Goal: Task Accomplishment & Management: Complete application form

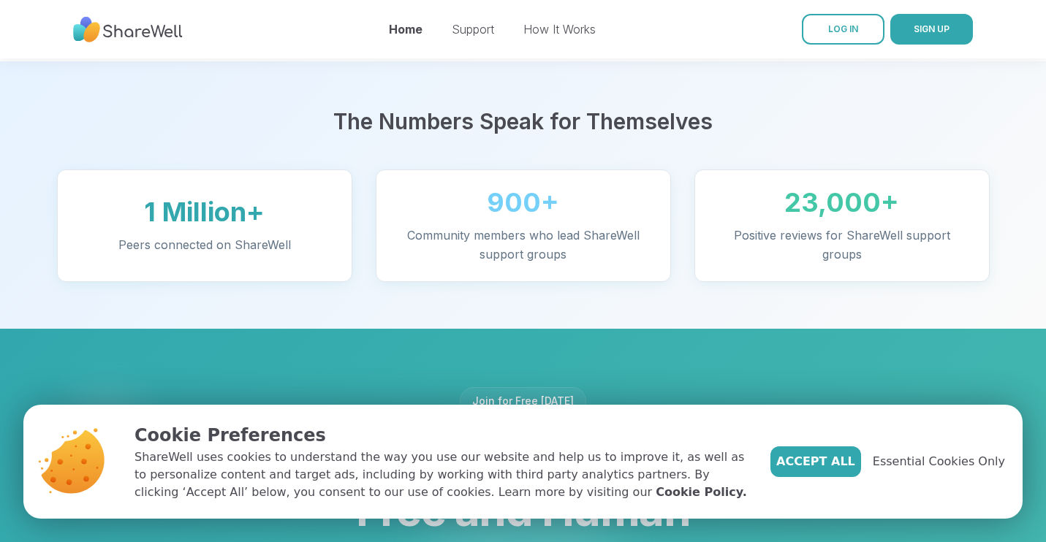
scroll to position [896, 0]
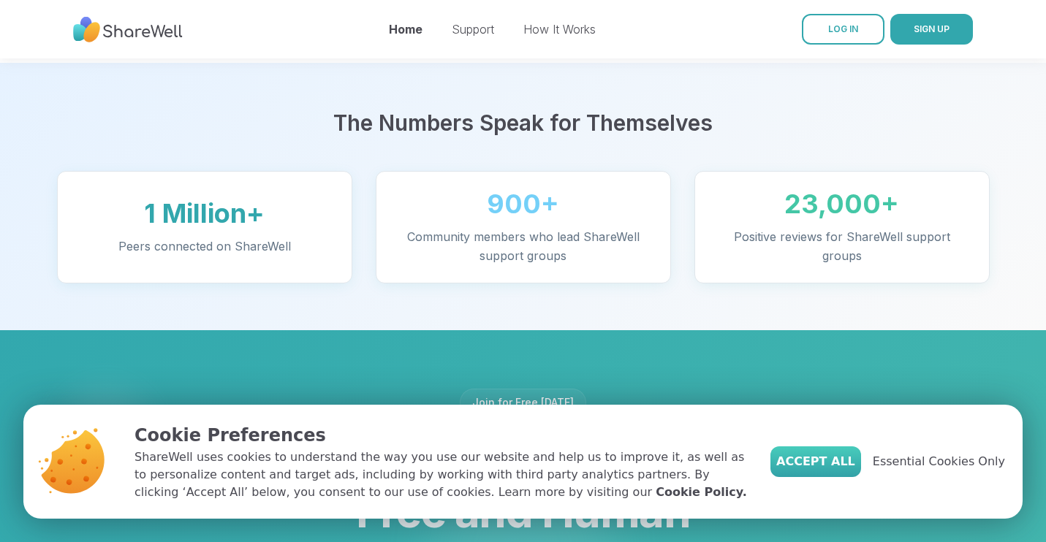
click at [826, 466] on span "Accept All" at bounding box center [815, 462] width 79 height 18
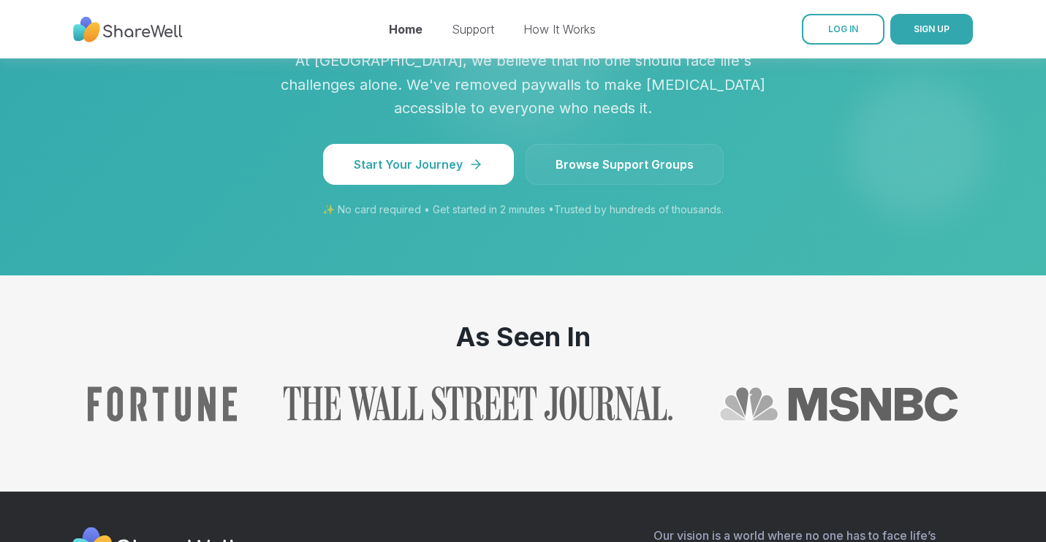
scroll to position [1384, 0]
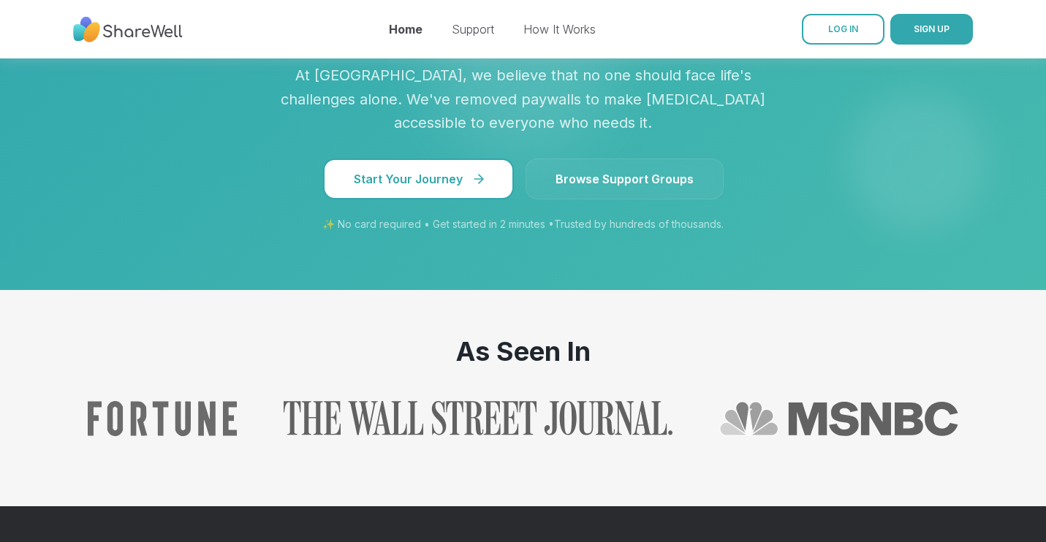
click at [461, 170] on span "Start Your Journey" at bounding box center [418, 179] width 129 height 18
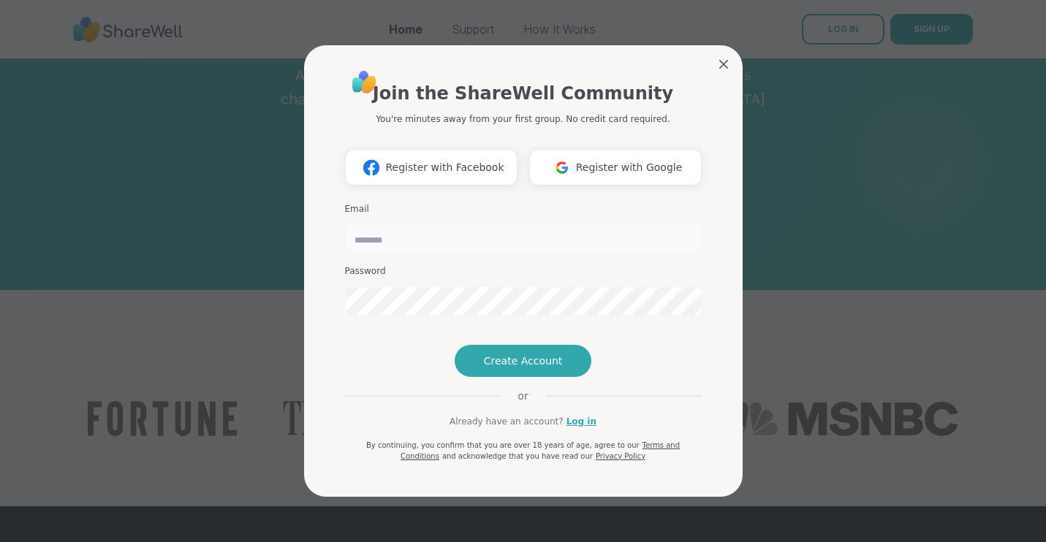
click at [441, 224] on input "email" at bounding box center [523, 238] width 357 height 29
type input "**********"
click at [722, 324] on div "**********" at bounding box center [523, 271] width 439 height 452
click at [723, 329] on div "**********" at bounding box center [523, 271] width 439 height 452
click at [542, 368] on span "Create Account" at bounding box center [523, 361] width 79 height 15
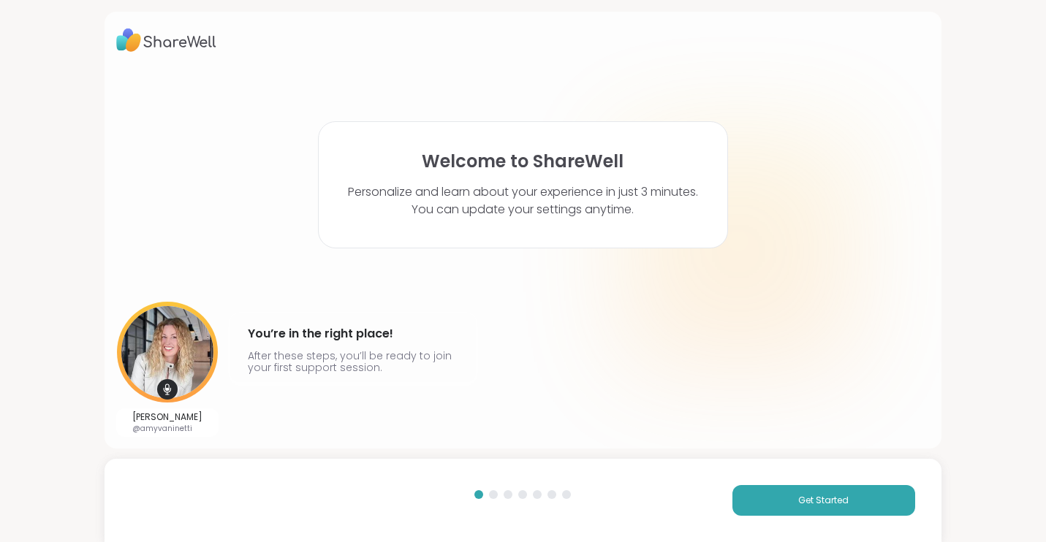
scroll to position [357, 0]
click at [820, 499] on span "Get Started" at bounding box center [823, 500] width 50 height 13
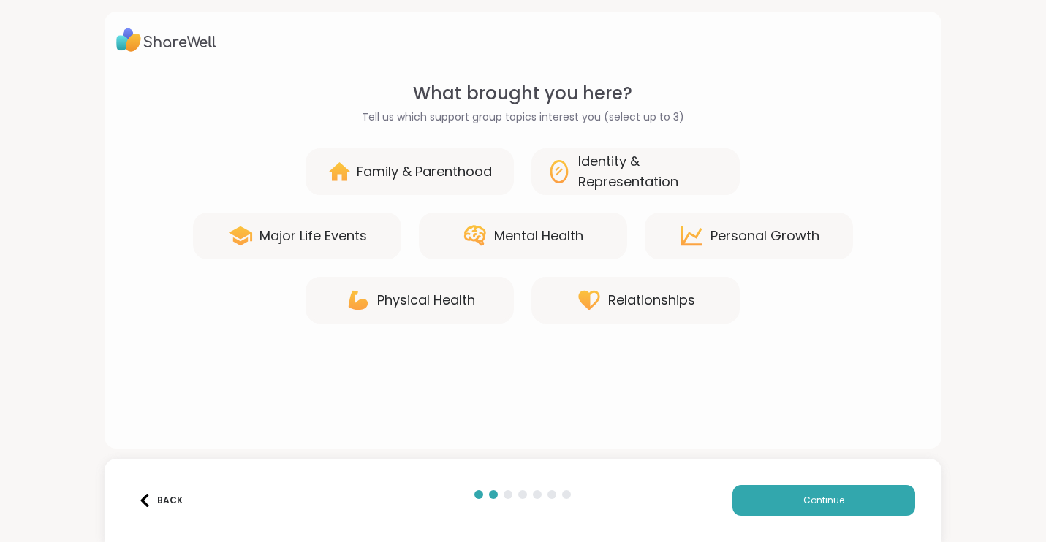
scroll to position [0, 0]
click at [517, 237] on div "Mental Health" at bounding box center [538, 236] width 89 height 20
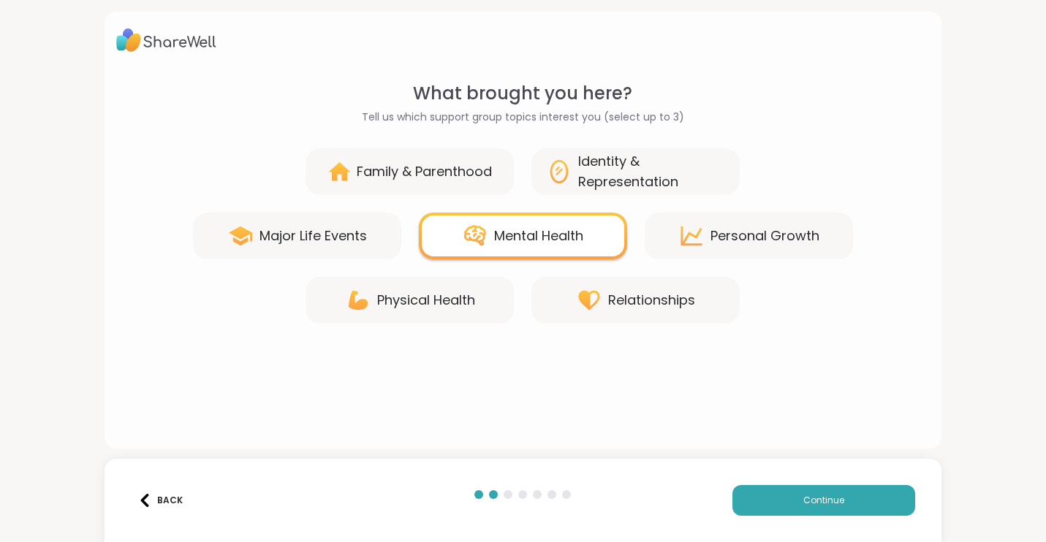
click at [421, 299] on div "Physical Health" at bounding box center [426, 300] width 98 height 20
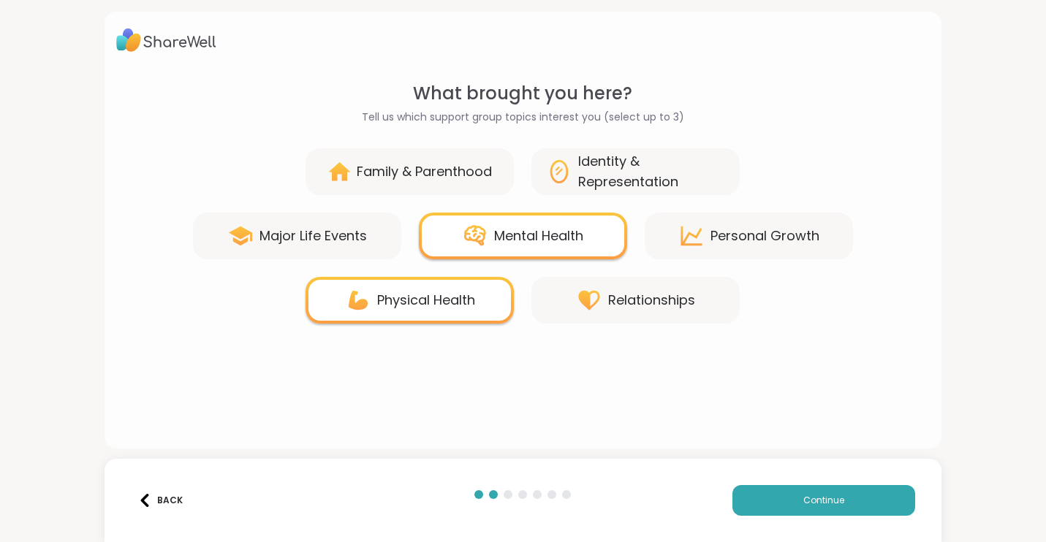
click at [642, 302] on div "Relationships" at bounding box center [651, 300] width 87 height 20
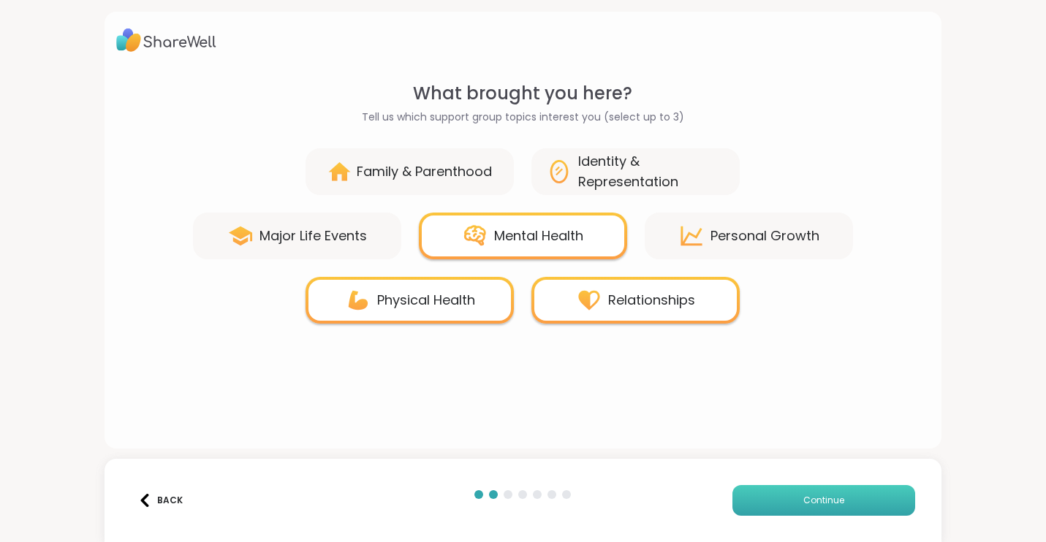
click at [821, 498] on span "Continue" at bounding box center [823, 500] width 41 height 13
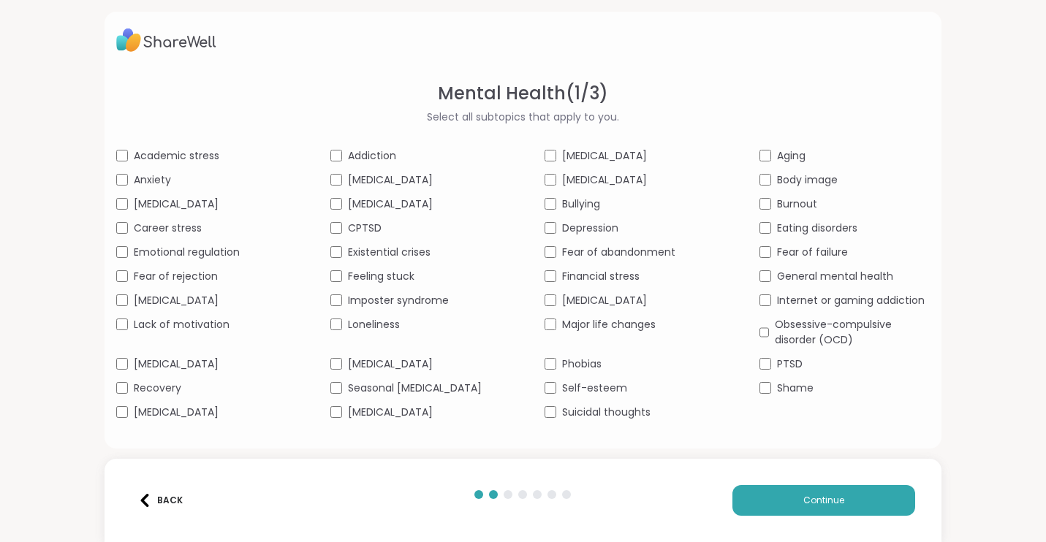
scroll to position [10, 0]
click at [825, 502] on span "Continue" at bounding box center [823, 500] width 41 height 13
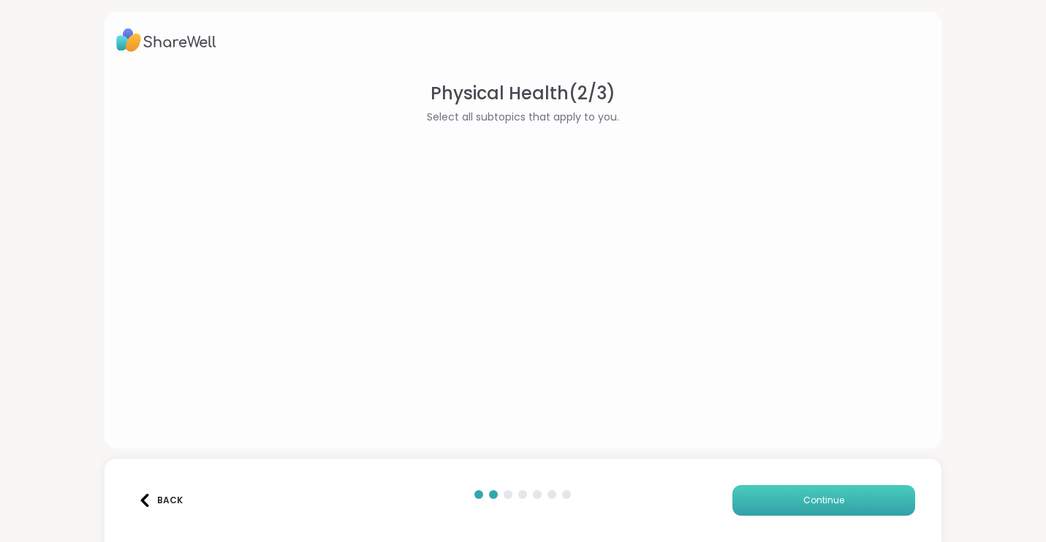
scroll to position [0, 0]
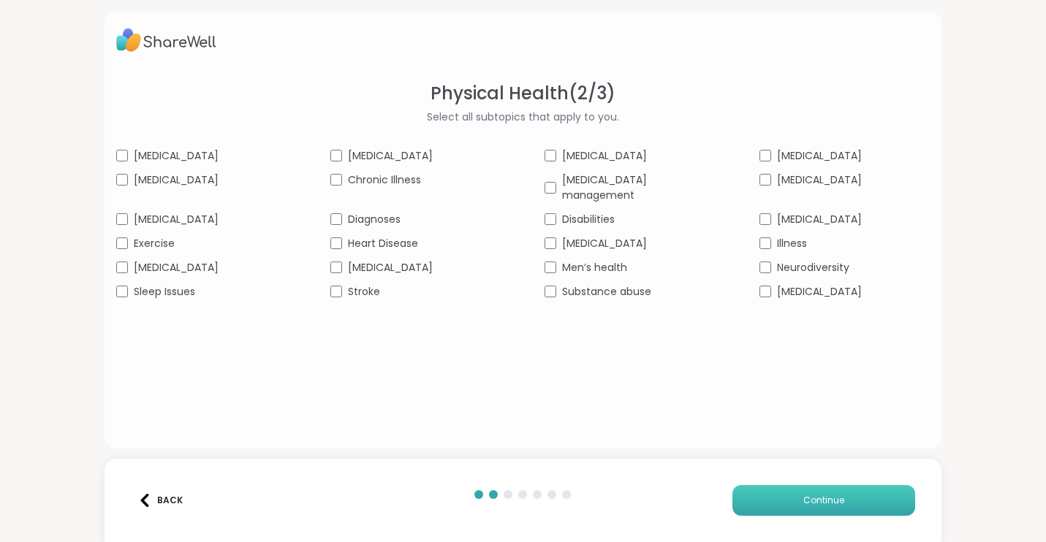
click at [845, 495] on button "Continue" at bounding box center [824, 500] width 183 height 31
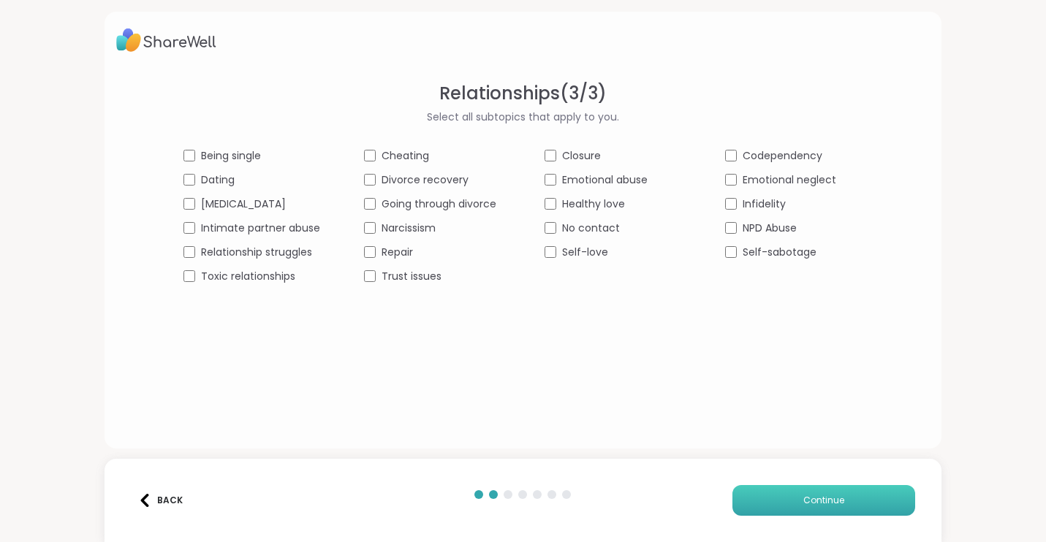
click at [818, 499] on span "Continue" at bounding box center [823, 500] width 41 height 13
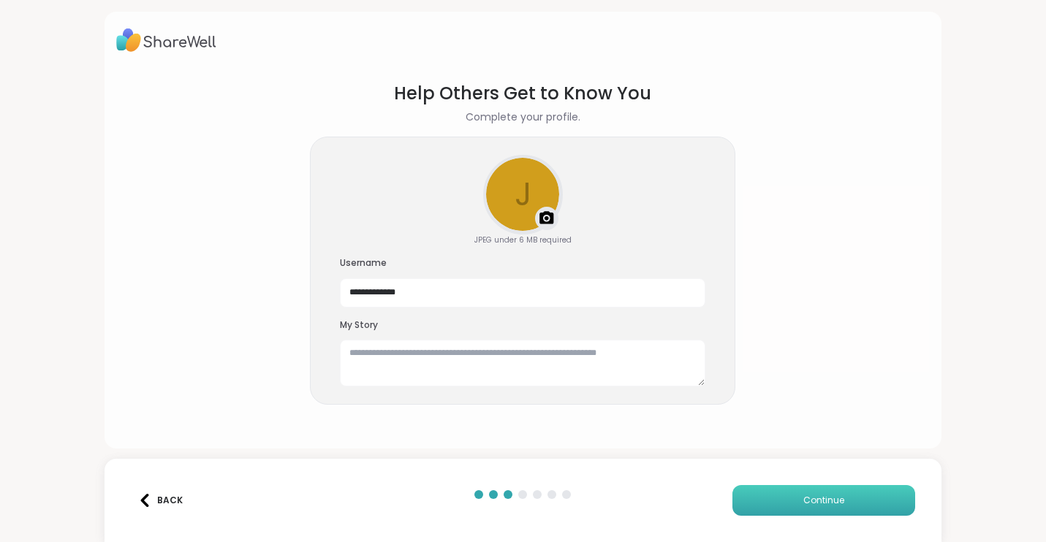
click at [820, 498] on span "Continue" at bounding box center [823, 500] width 41 height 13
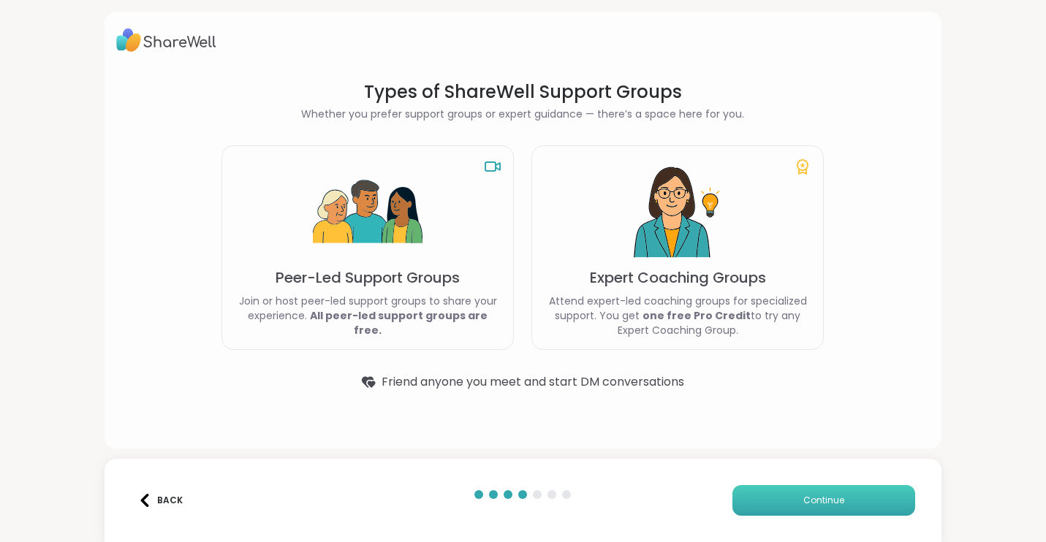
click at [831, 500] on span "Continue" at bounding box center [823, 500] width 41 height 13
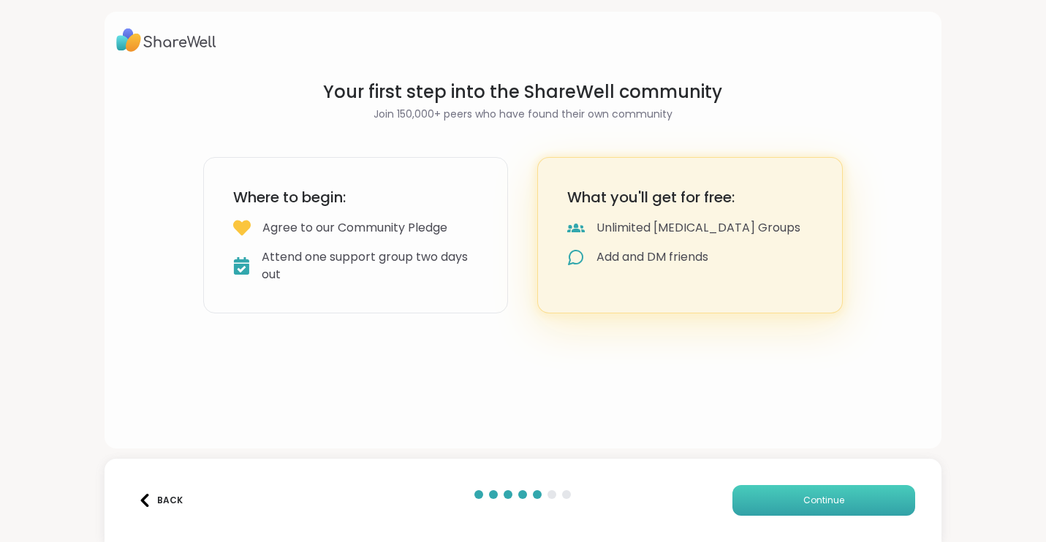
click at [829, 498] on span "Continue" at bounding box center [823, 500] width 41 height 13
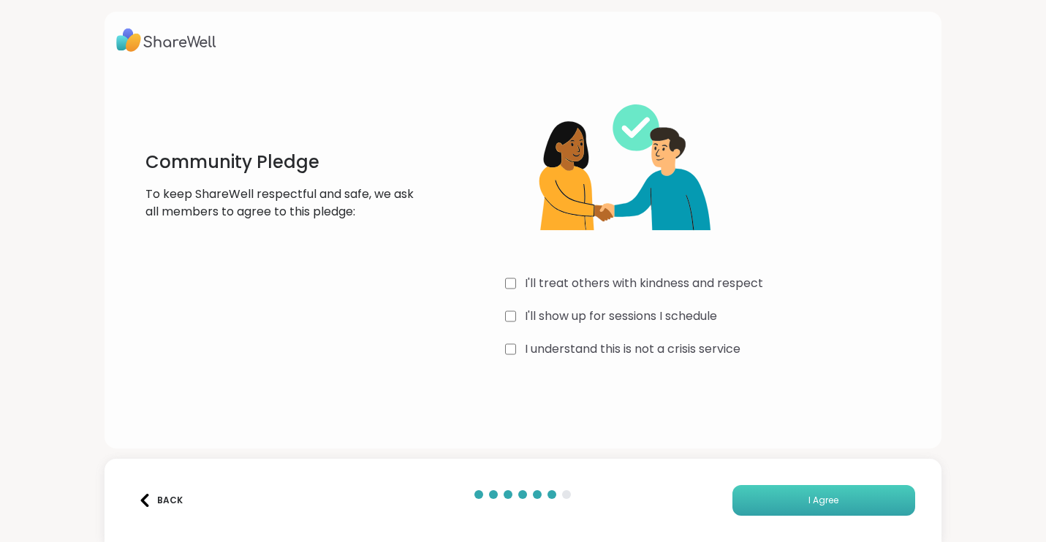
click at [833, 514] on button "I Agree" at bounding box center [824, 500] width 183 height 31
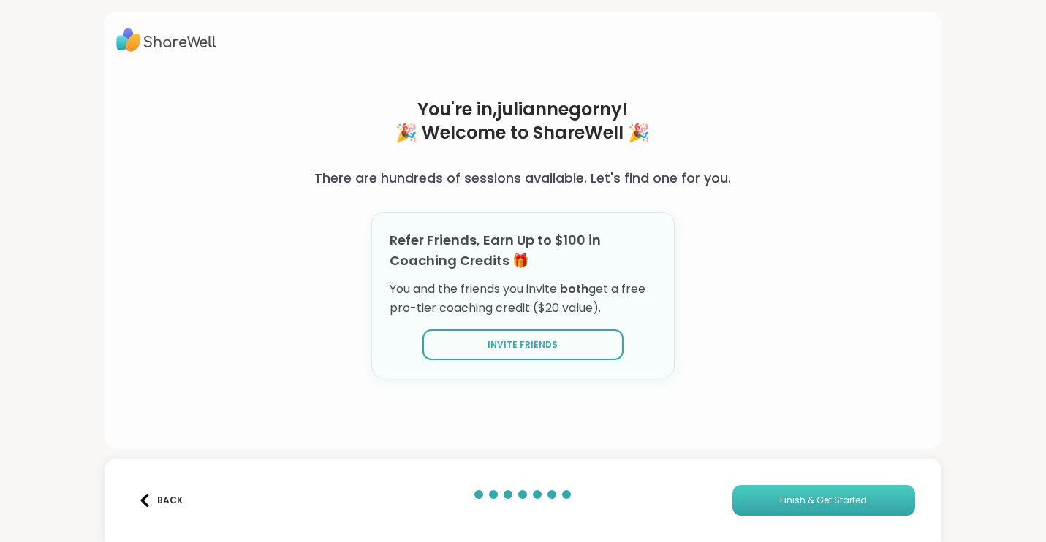
click at [841, 501] on span "Finish & Get Started" at bounding box center [823, 500] width 87 height 13
